Goal: Task Accomplishment & Management: Use online tool/utility

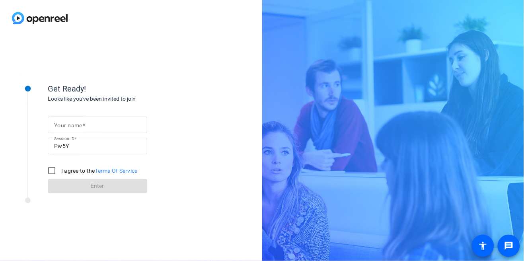
click at [108, 124] on input "Your name" at bounding box center [97, 125] width 87 height 10
type input "[PERSON_NAME]"
click at [56, 172] on input "I agree to the Terms Of Service" at bounding box center [52, 171] width 16 height 16
checkbox input "true"
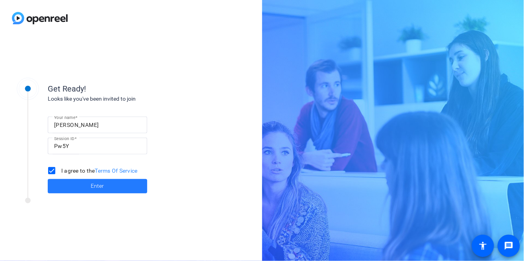
click at [108, 187] on span at bounding box center [97, 186] width 99 height 19
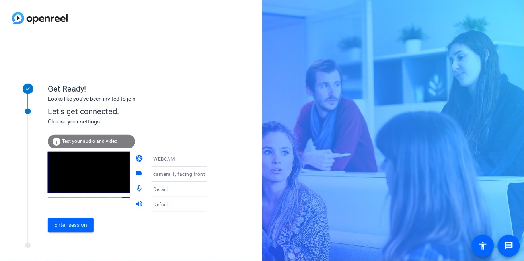
click at [210, 162] on icon at bounding box center [215, 159] width 10 height 10
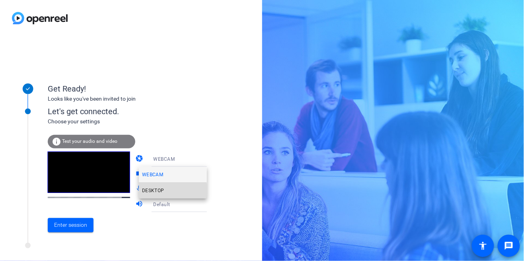
click at [160, 192] on span "DESKTOP" at bounding box center [153, 191] width 22 height 10
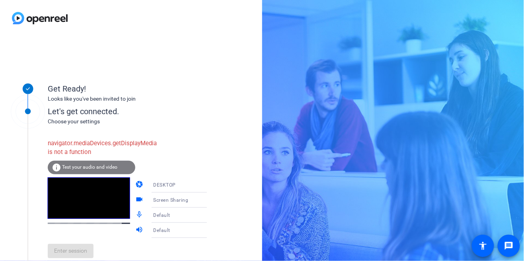
click at [178, 187] on div "DESKTOP" at bounding box center [182, 185] width 59 height 10
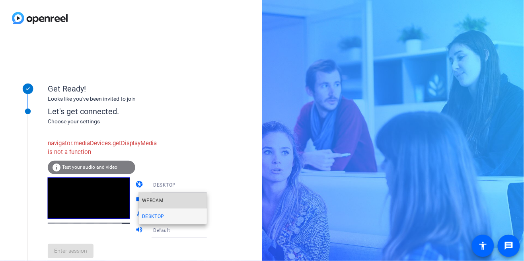
click at [165, 204] on mat-option "WEBCAM" at bounding box center [173, 200] width 68 height 16
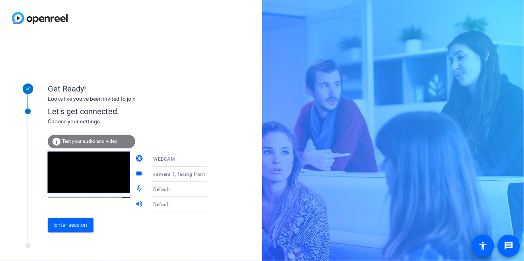
click at [109, 142] on span "Test your audio and video" at bounding box center [89, 141] width 55 height 6
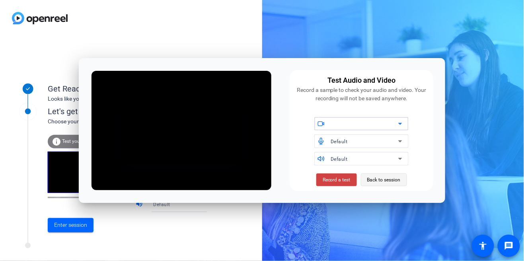
click at [386, 184] on span "Back to session" at bounding box center [383, 179] width 33 height 15
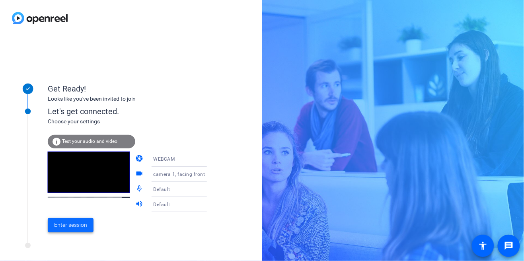
click at [78, 225] on span "Enter session" at bounding box center [70, 225] width 33 height 8
